Goal: Navigation & Orientation: Understand site structure

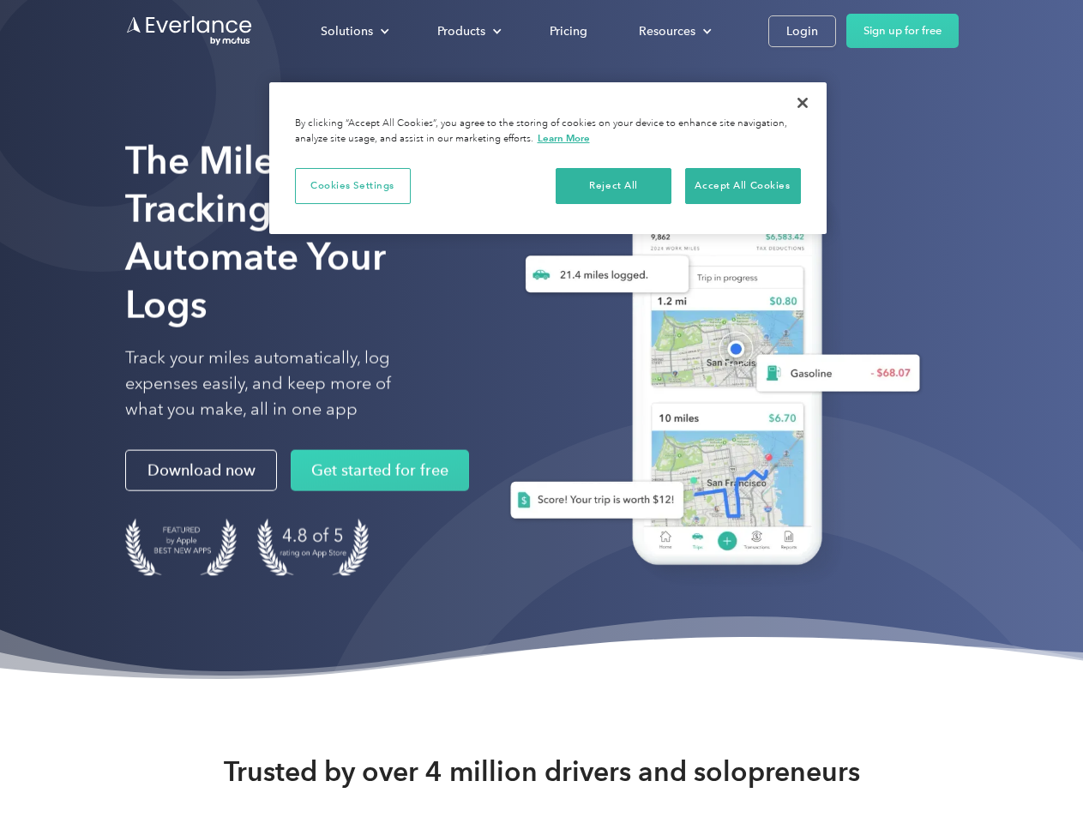
click at [354, 31] on div "Solutions" at bounding box center [347, 31] width 52 height 21
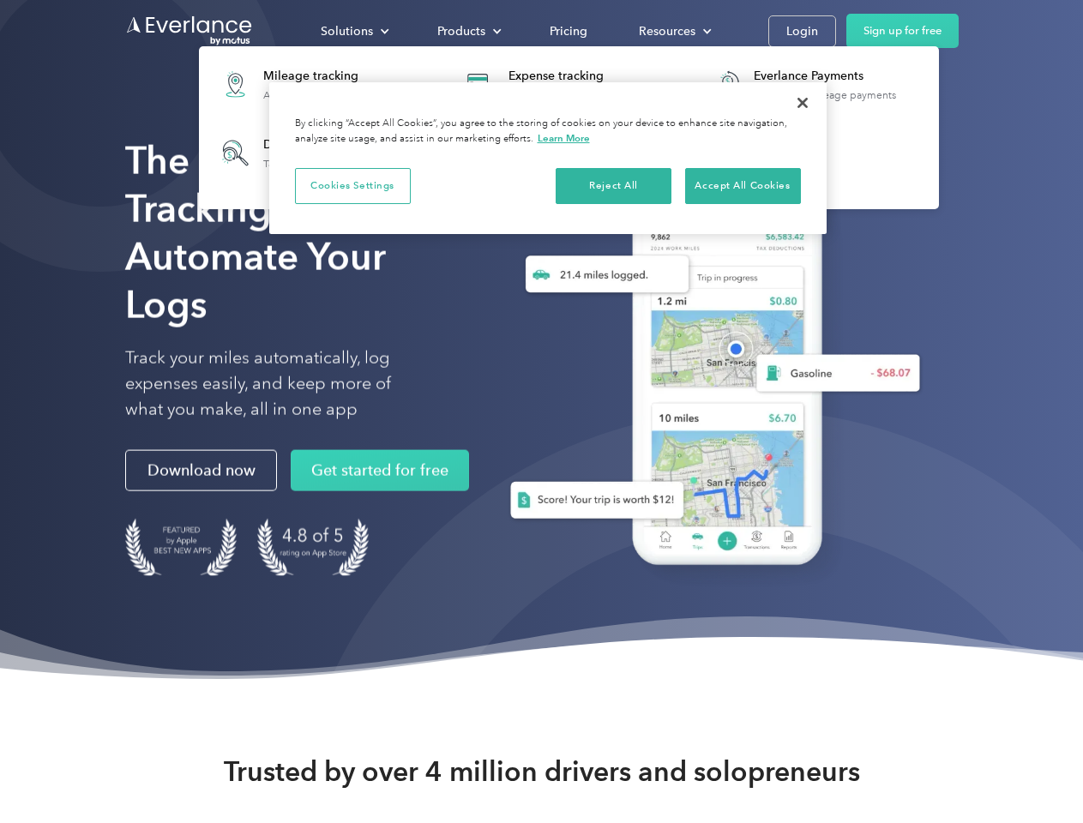
click at [467, 31] on div "Products" at bounding box center [461, 31] width 48 height 21
click at [673, 31] on div "Resources" at bounding box center [667, 31] width 57 height 21
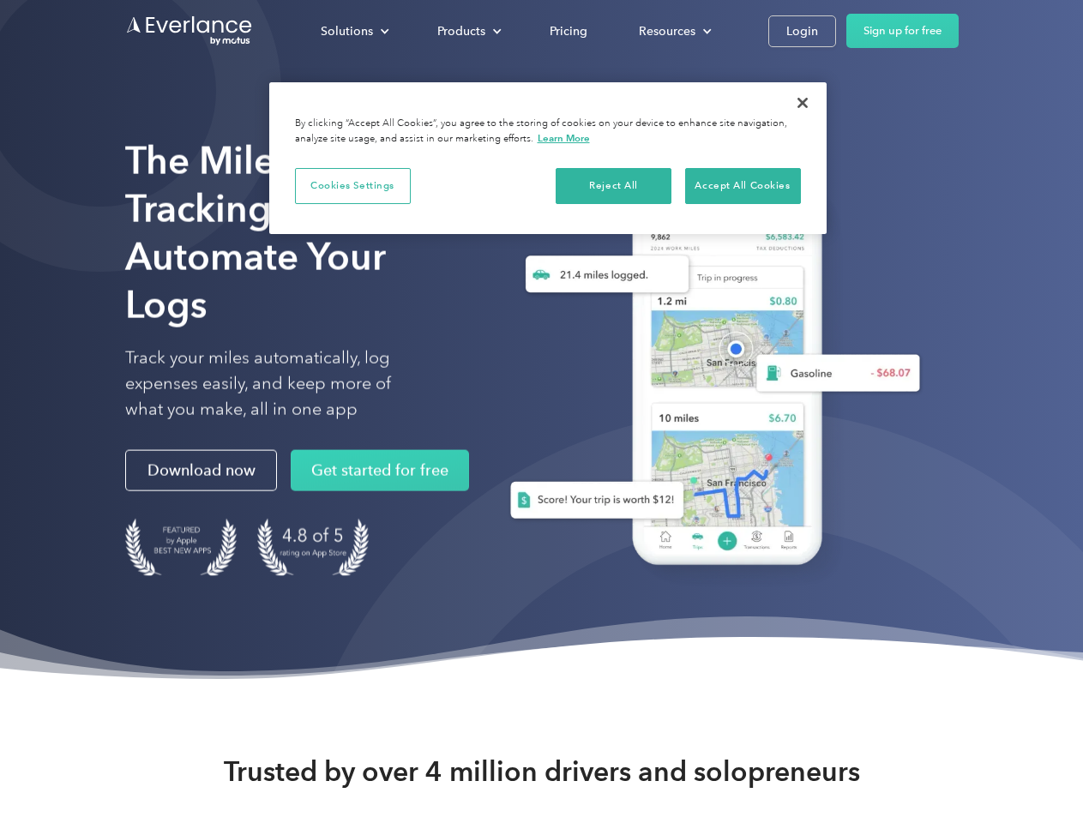
click at [352, 185] on button "Cookies Settings" at bounding box center [353, 186] width 116 height 36
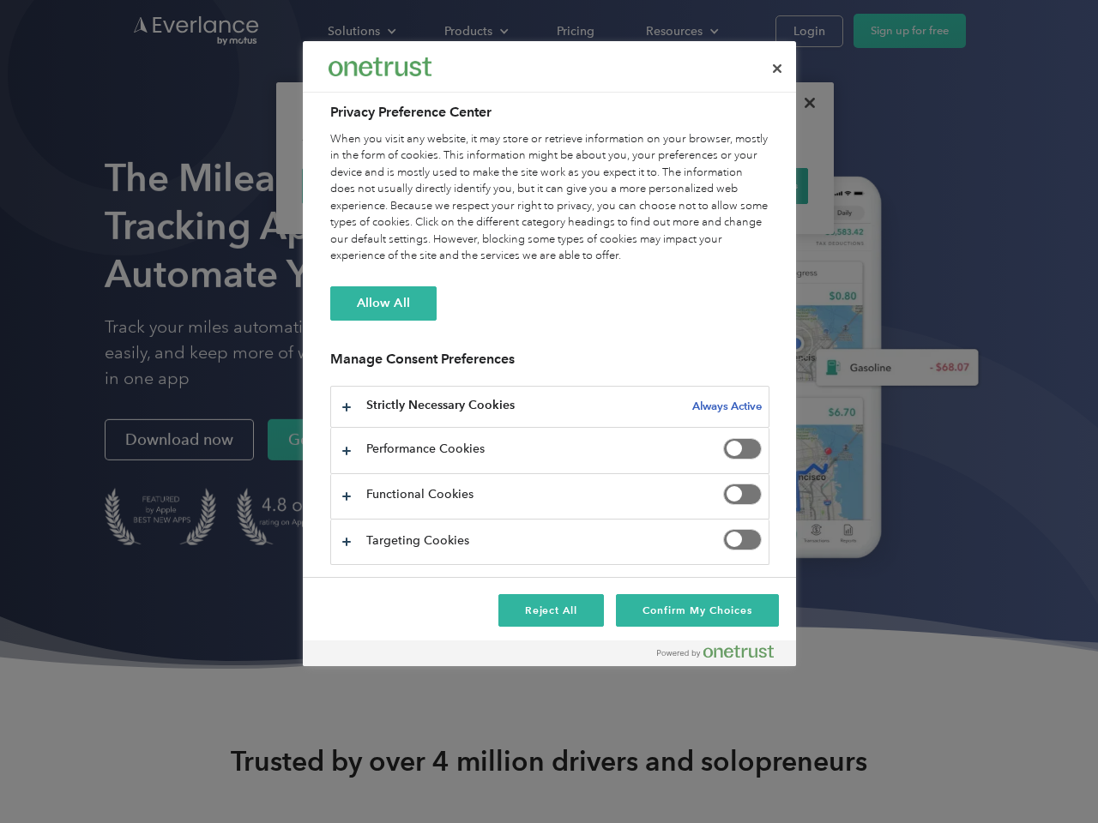
click at [614, 185] on div "When you visit any website, it may store or retrieve information on your browse…" at bounding box center [549, 198] width 439 height 134
click at [743, 185] on div "When you visit any website, it may store or retrieve information on your browse…" at bounding box center [549, 198] width 439 height 134
click at [803, 103] on div at bounding box center [549, 411] width 1098 height 823
